Goal: Task Accomplishment & Management: Use online tool/utility

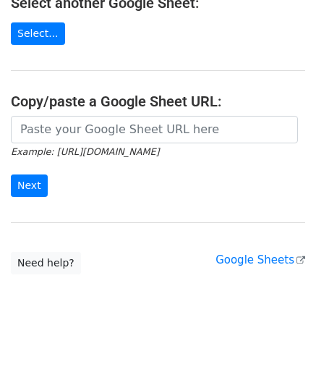
scroll to position [190, 0]
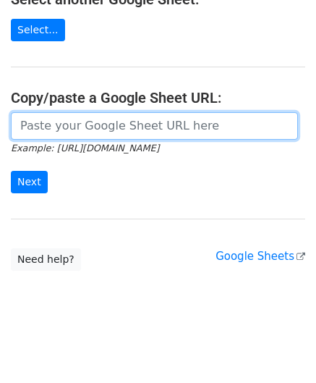
click at [68, 122] on input "url" at bounding box center [154, 125] width 287 height 27
paste input "[URL][DOMAIN_NAME]"
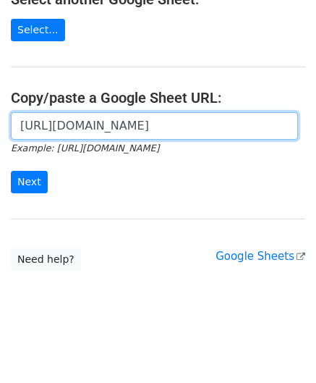
scroll to position [0, 321]
type input "[URL][DOMAIN_NAME]"
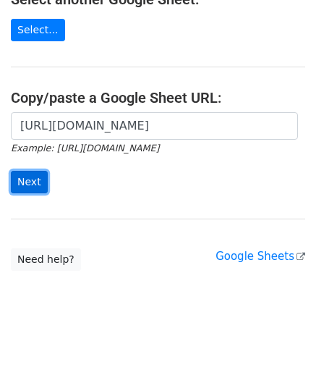
click at [26, 176] on input "Next" at bounding box center [29, 182] width 37 height 22
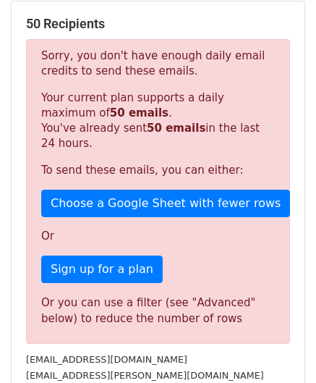
scroll to position [488, 0]
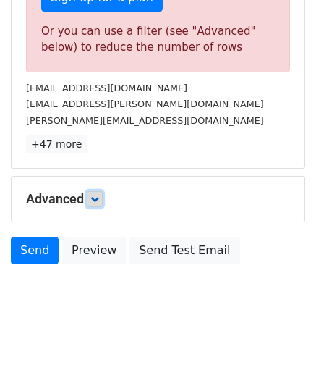
click at [100, 200] on link at bounding box center [95, 199] width 16 height 16
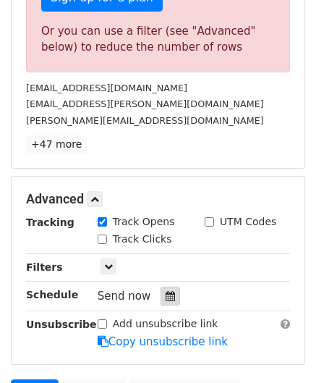
click at [164, 287] on div at bounding box center [171, 296] width 20 height 19
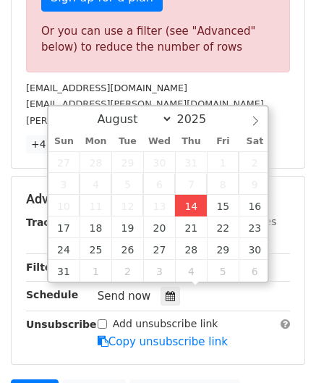
type input "2025-08-14 12:00"
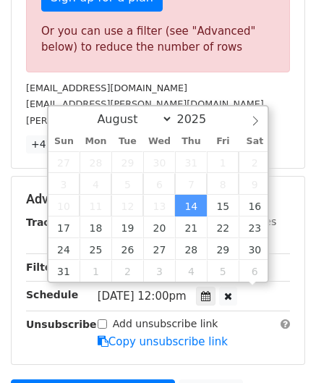
scroll to position [0, 0]
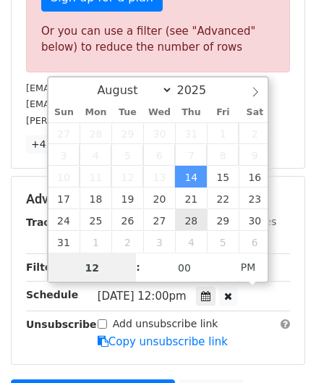
paste input "8"
type input "8"
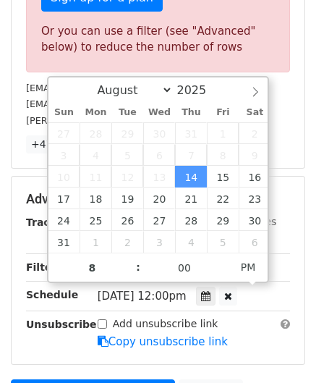
type input "2025-08-14 20:00"
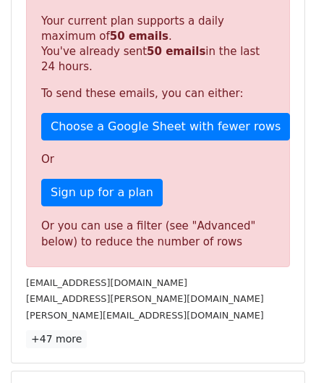
scroll to position [499, 0]
